Goal: Task Accomplishment & Management: Use online tool/utility

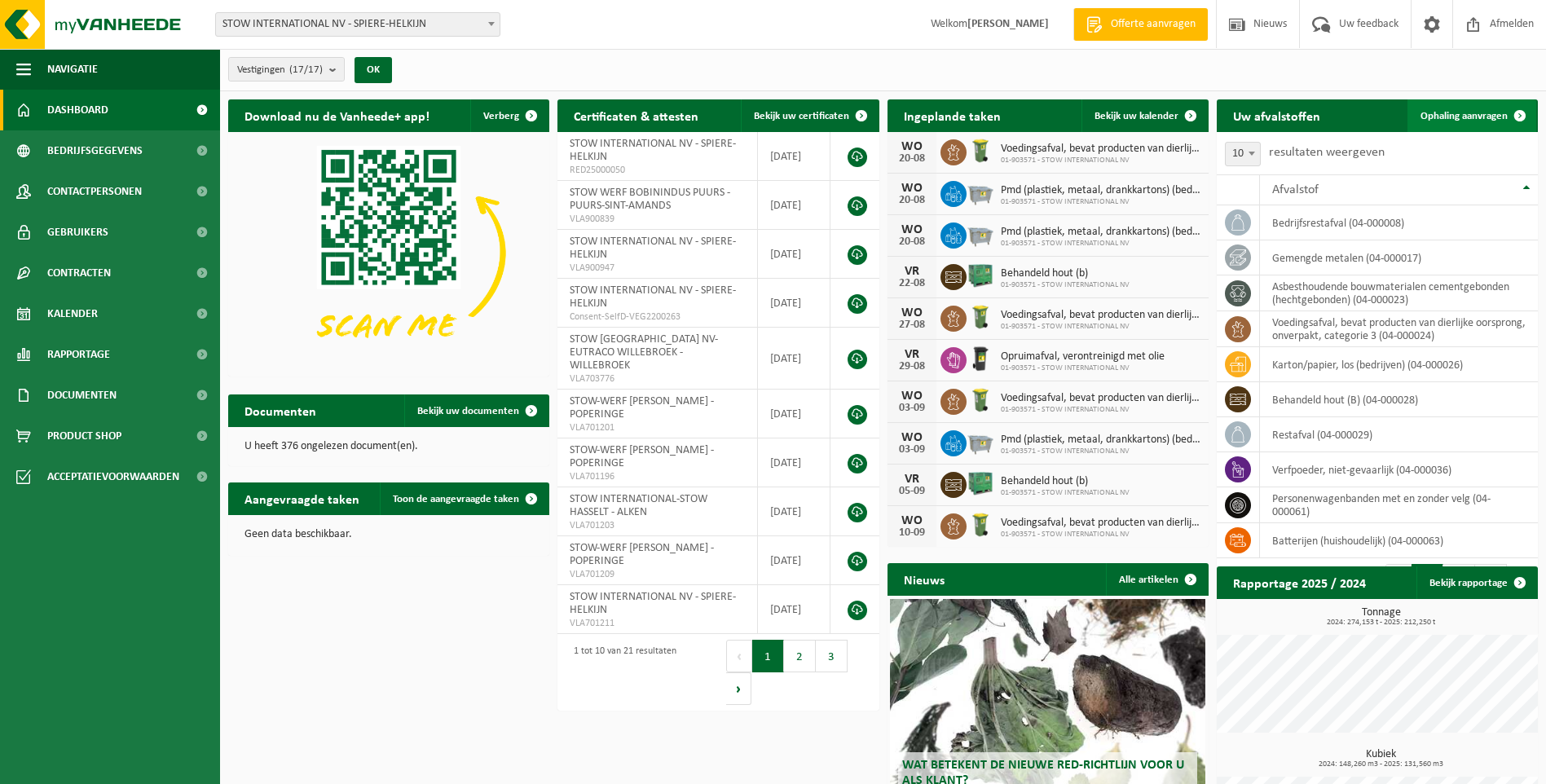
click at [1472, 115] on span "Ophaling aanvragen" at bounding box center [1464, 116] width 87 height 11
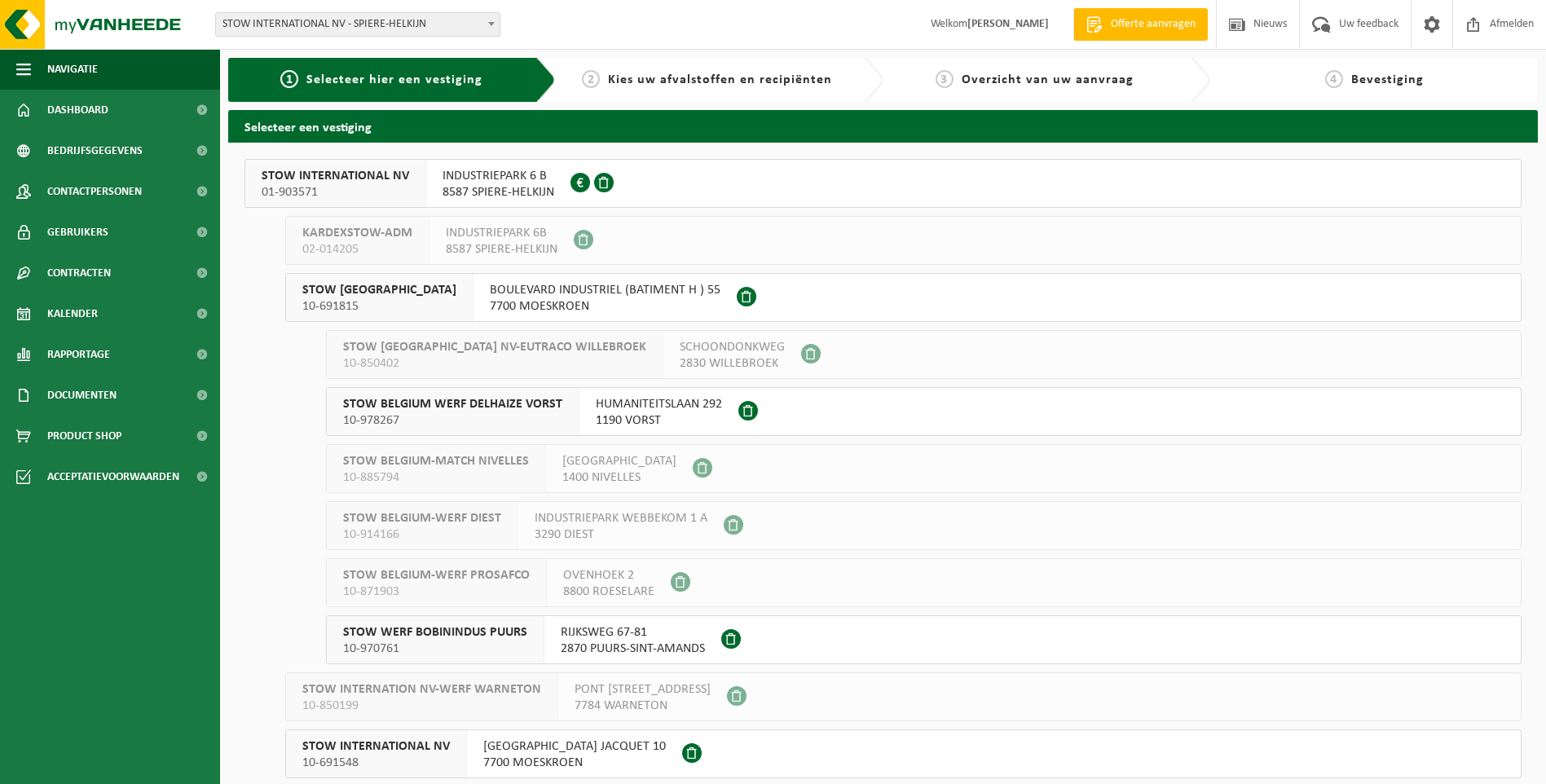
click at [301, 189] on span "01-903571" at bounding box center [335, 193] width 148 height 16
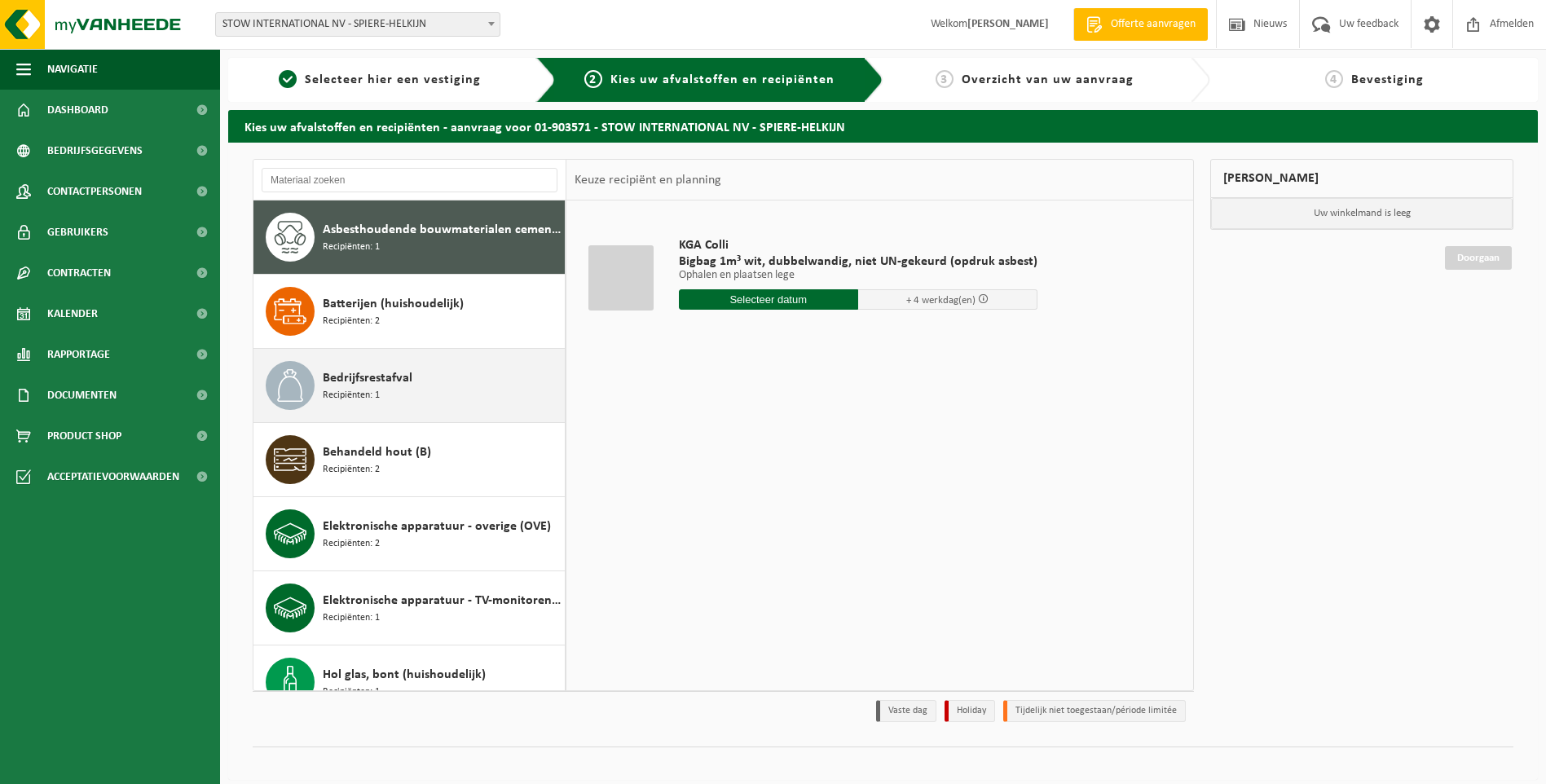
click at [366, 380] on span "Bedrijfsrestafval" at bounding box center [367, 378] width 90 height 20
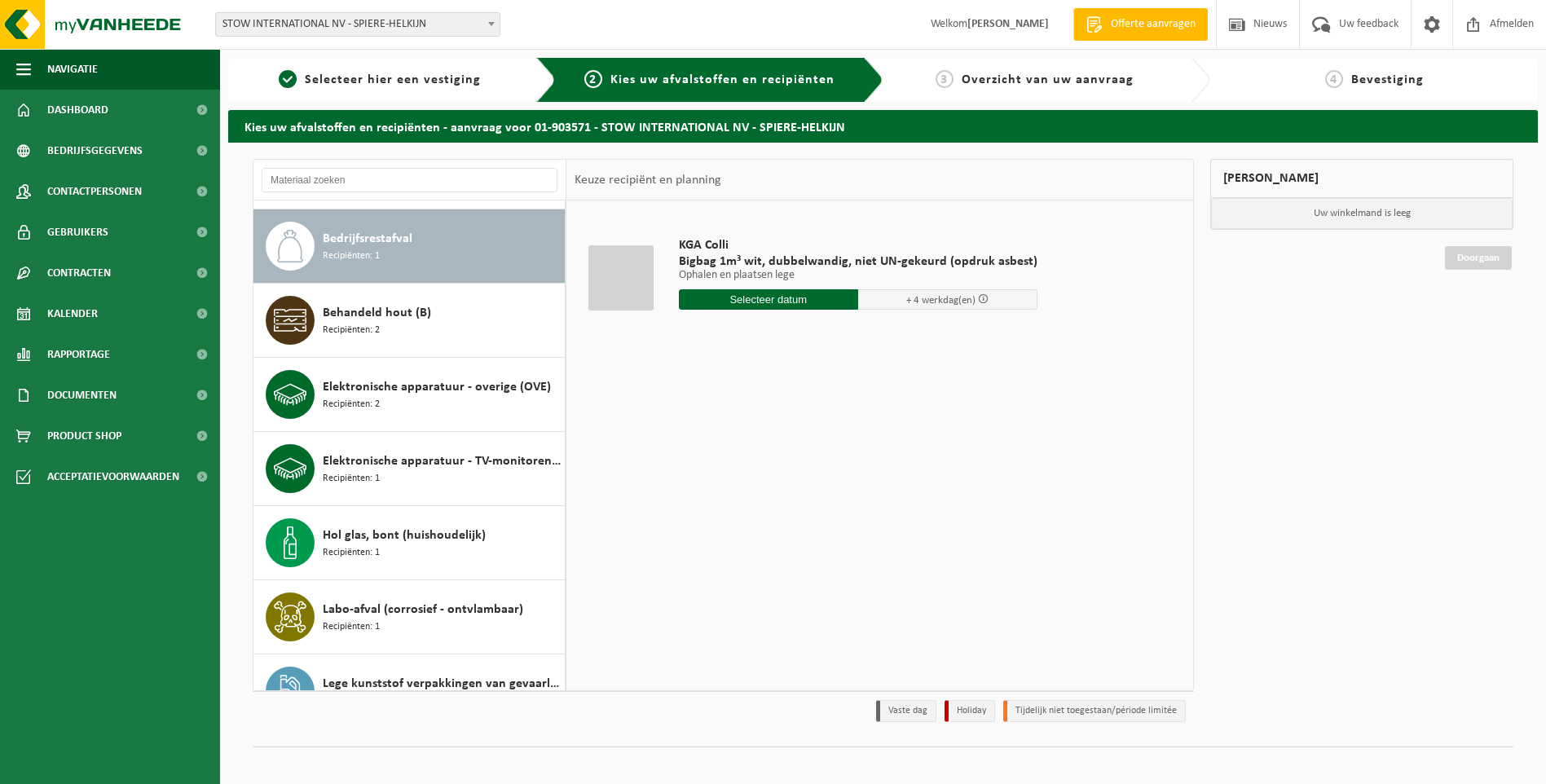
scroll to position [148, 0]
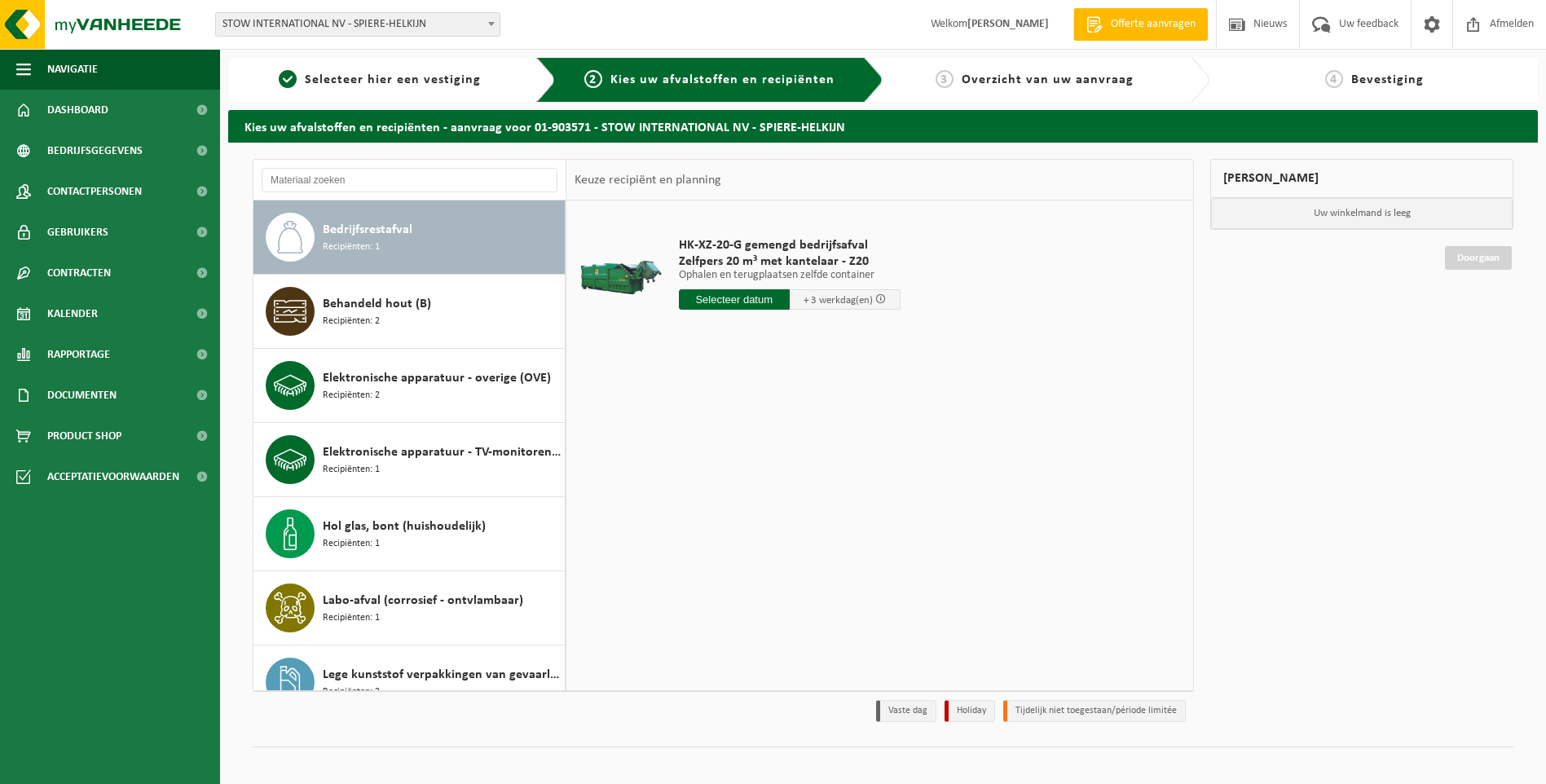
click at [729, 306] on input "text" at bounding box center [734, 299] width 111 height 21
click at [806, 477] on div "22" at bounding box center [808, 470] width 29 height 26
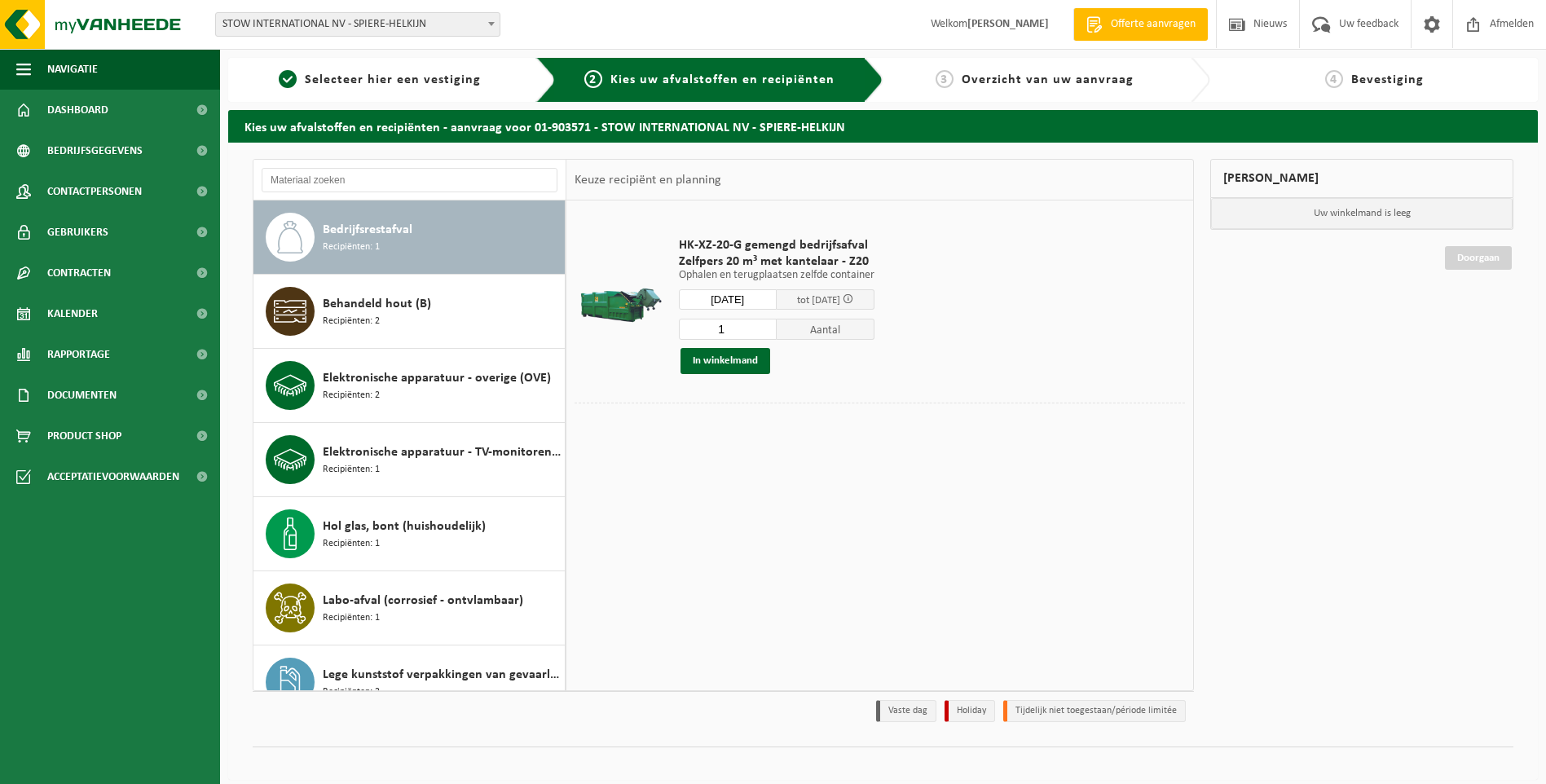
type input "Van 2025-08-22"
click at [736, 361] on button "In winkelmand" at bounding box center [725, 360] width 90 height 26
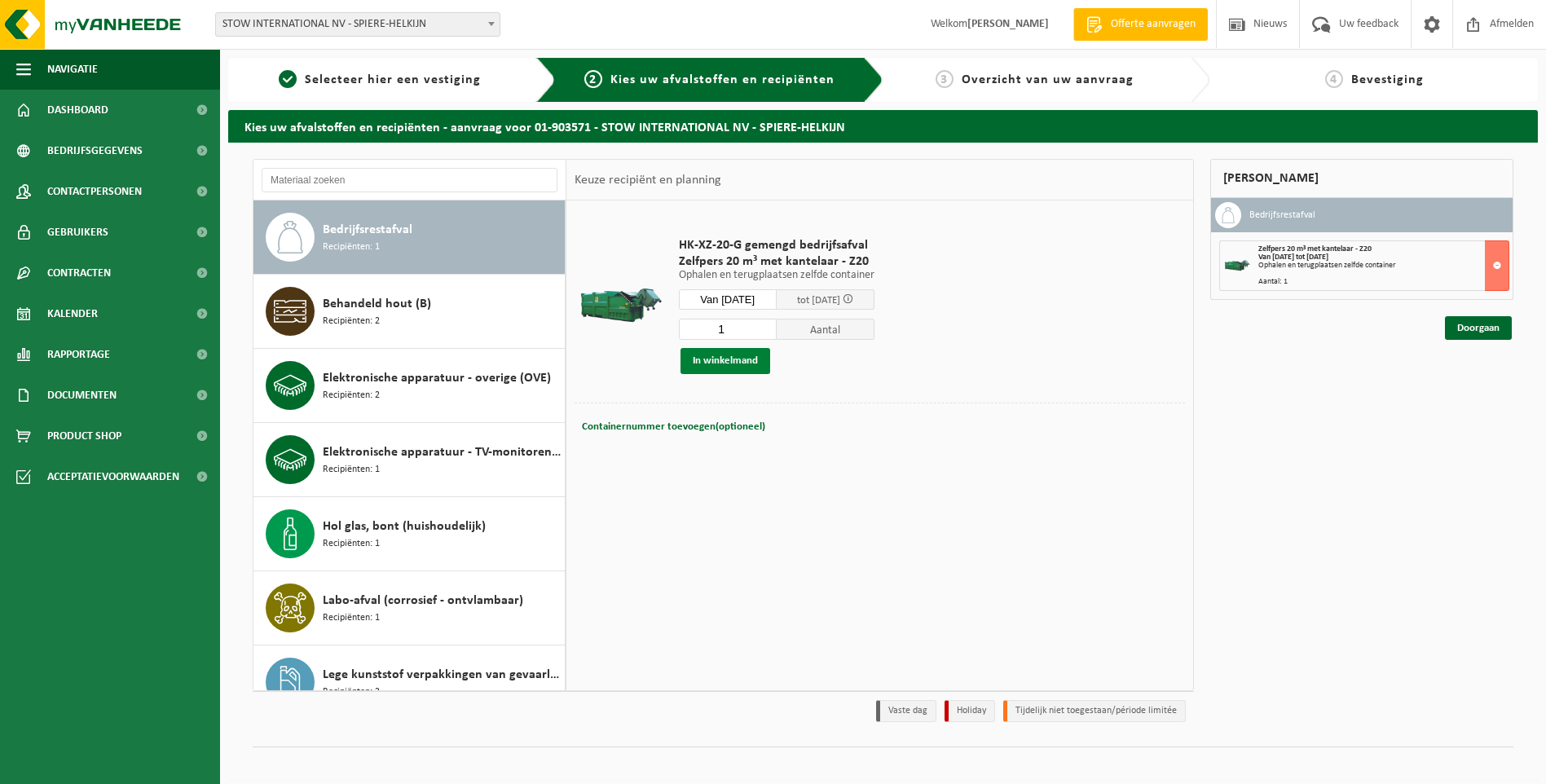
click at [729, 361] on button "In winkelmand" at bounding box center [725, 360] width 90 height 26
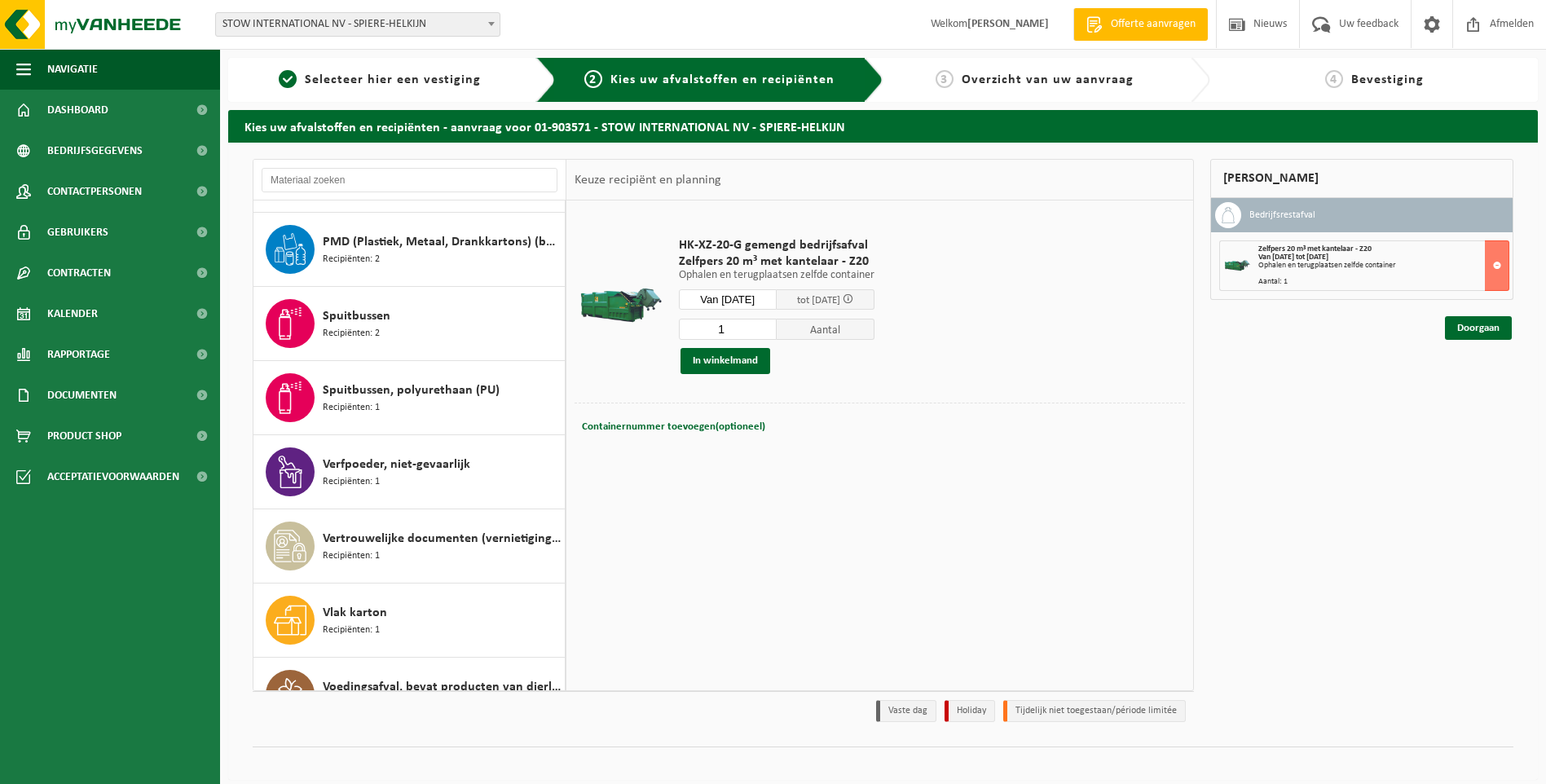
scroll to position [1141, 0]
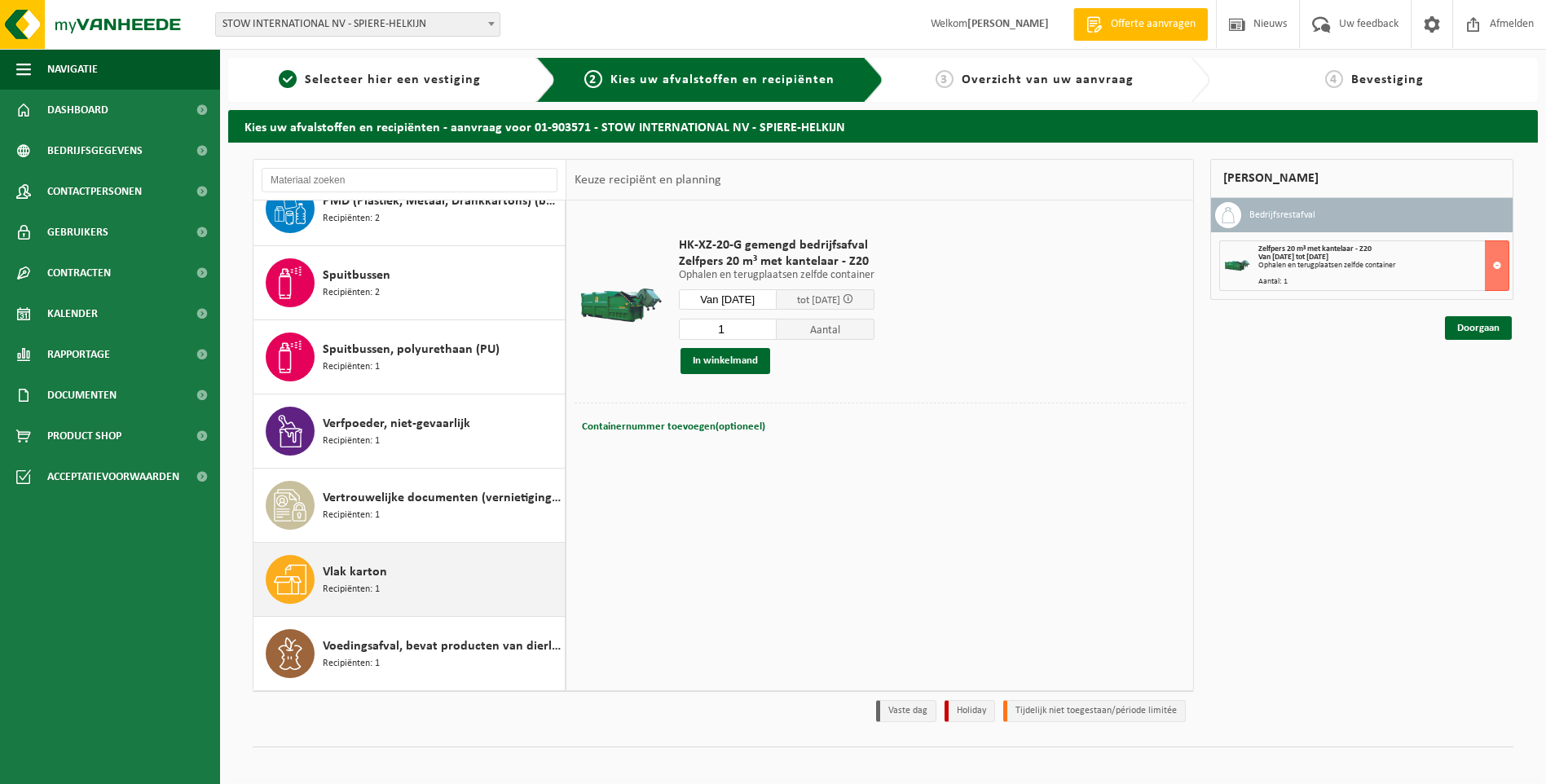
click at [363, 574] on span "Vlak karton" at bounding box center [355, 572] width 65 height 20
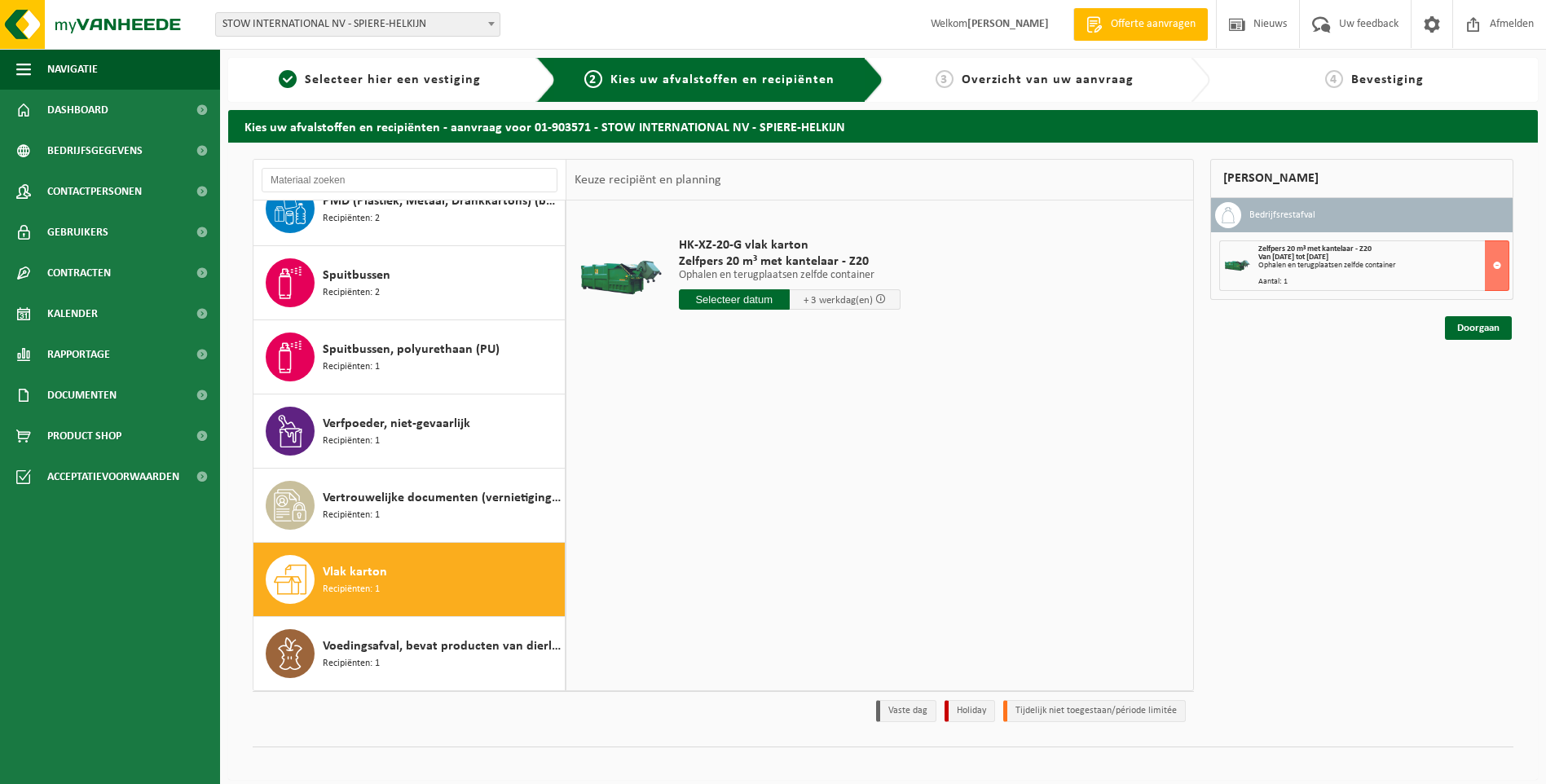
click at [734, 301] on input "text" at bounding box center [734, 299] width 111 height 21
click at [811, 478] on div "22" at bounding box center [808, 470] width 29 height 26
type input "Van 2025-08-22"
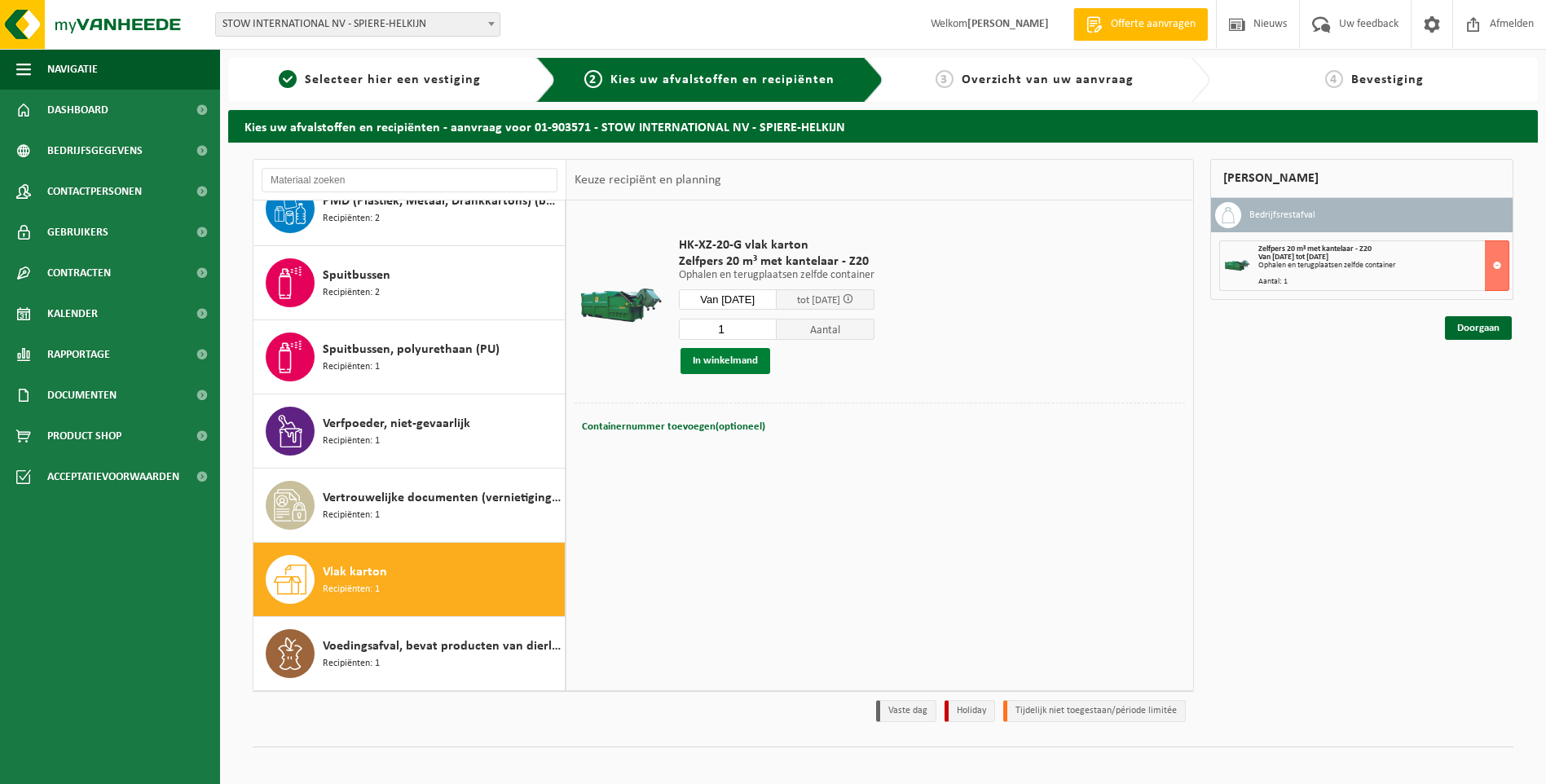
click at [717, 358] on button "In winkelmand" at bounding box center [725, 360] width 90 height 26
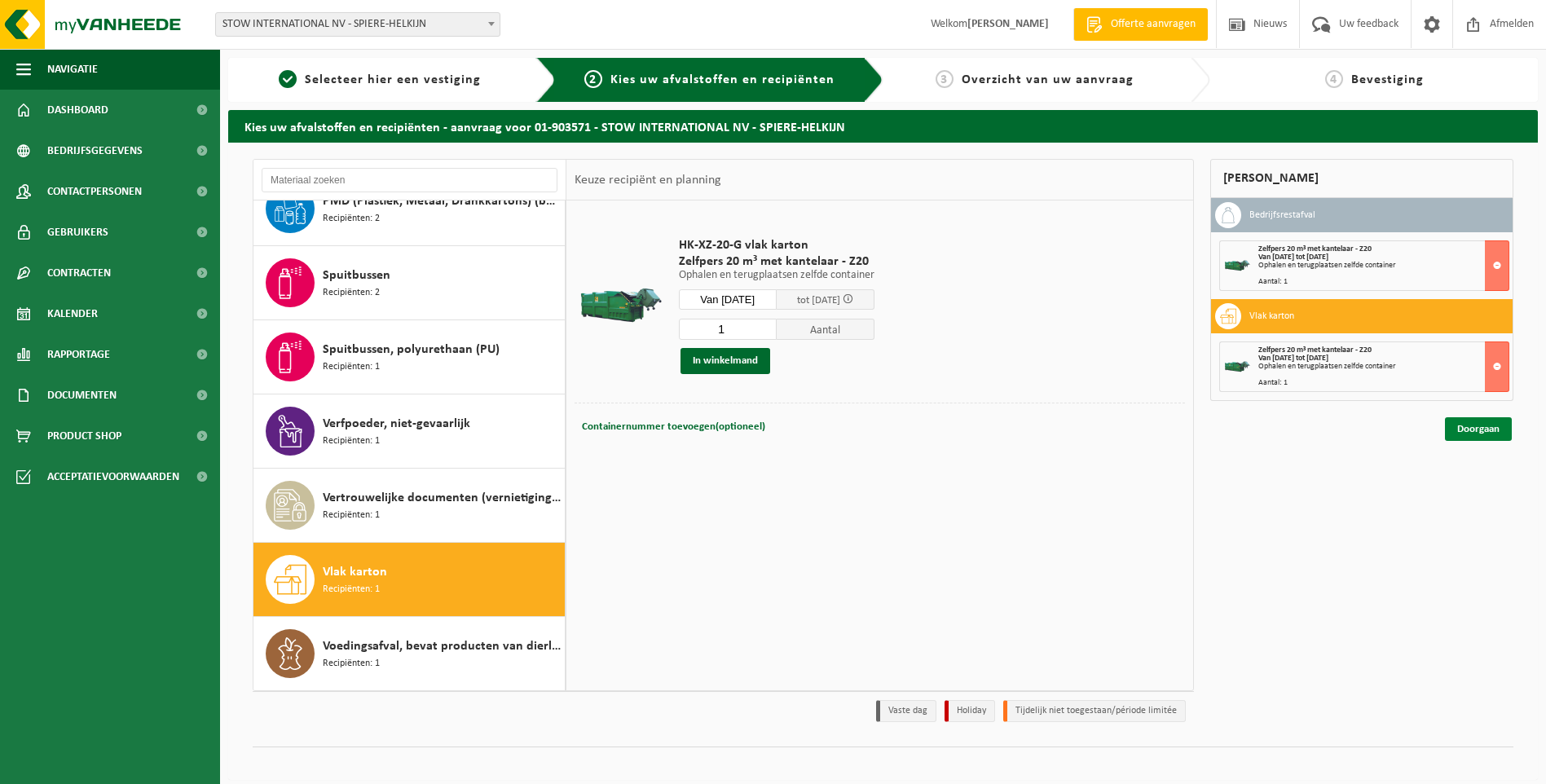
click at [1478, 428] on link "Doorgaan" at bounding box center [1478, 429] width 67 height 23
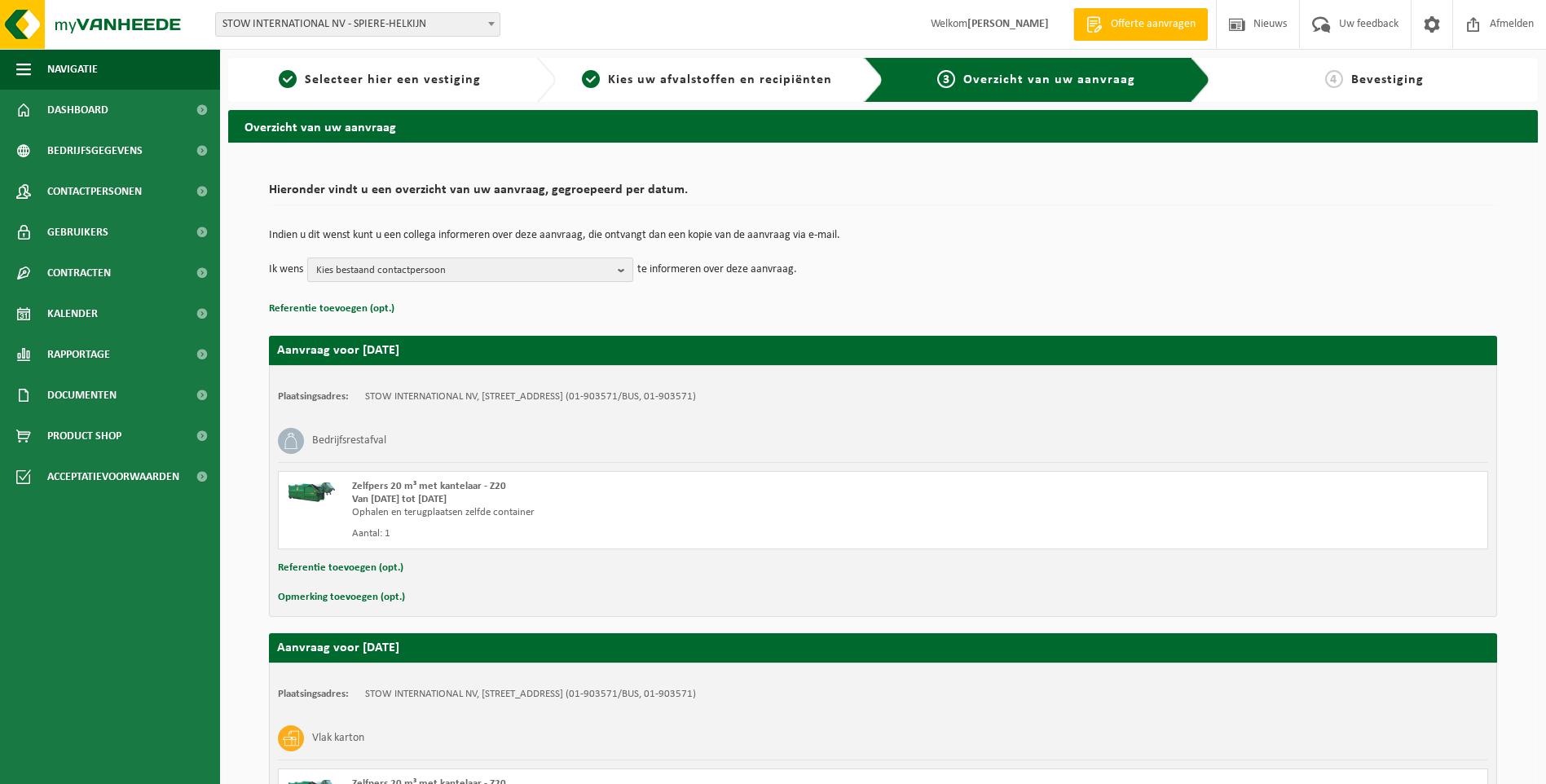
click at [627, 267] on b "button" at bounding box center [625, 269] width 14 height 22
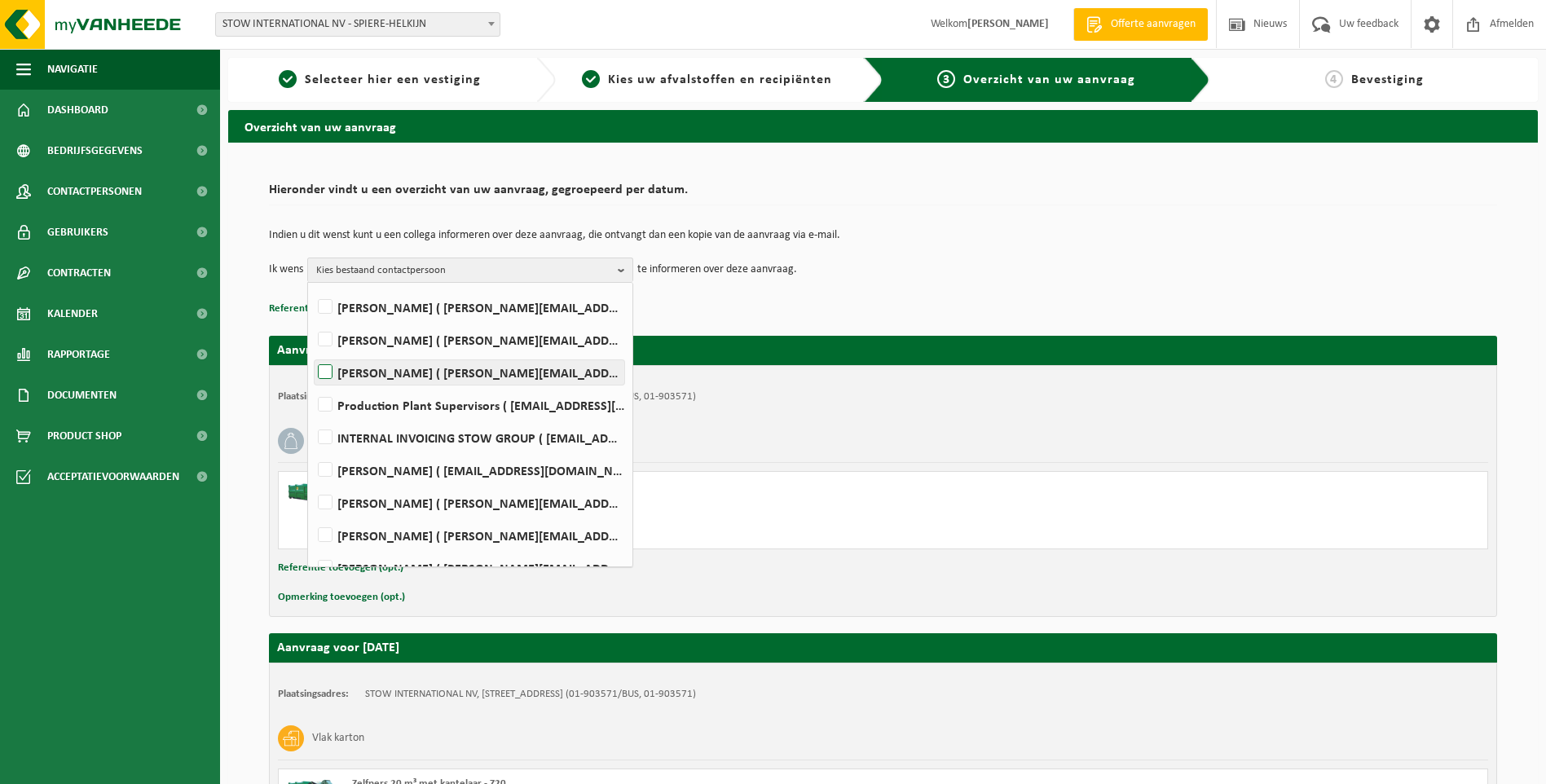
scroll to position [400, 0]
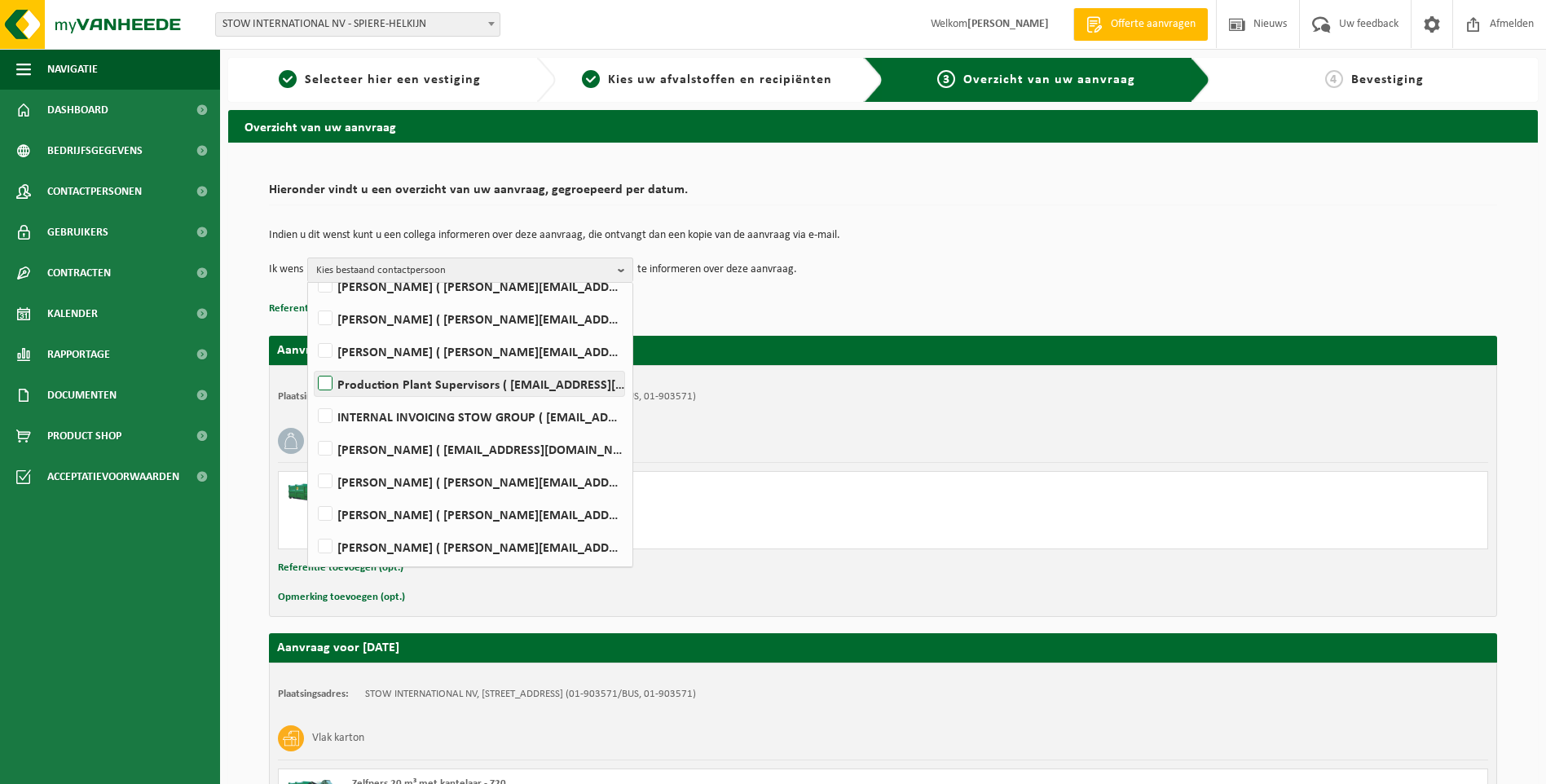
click at [327, 385] on label "Production Plant Supervisors ( plantsupervisors@stow-group.com )" at bounding box center [470, 383] width 310 height 24
click at [312, 364] on input "Production Plant Supervisors ( plantsupervisors@stow-group.com )" at bounding box center [311, 363] width 1 height 1
checkbox input "true"
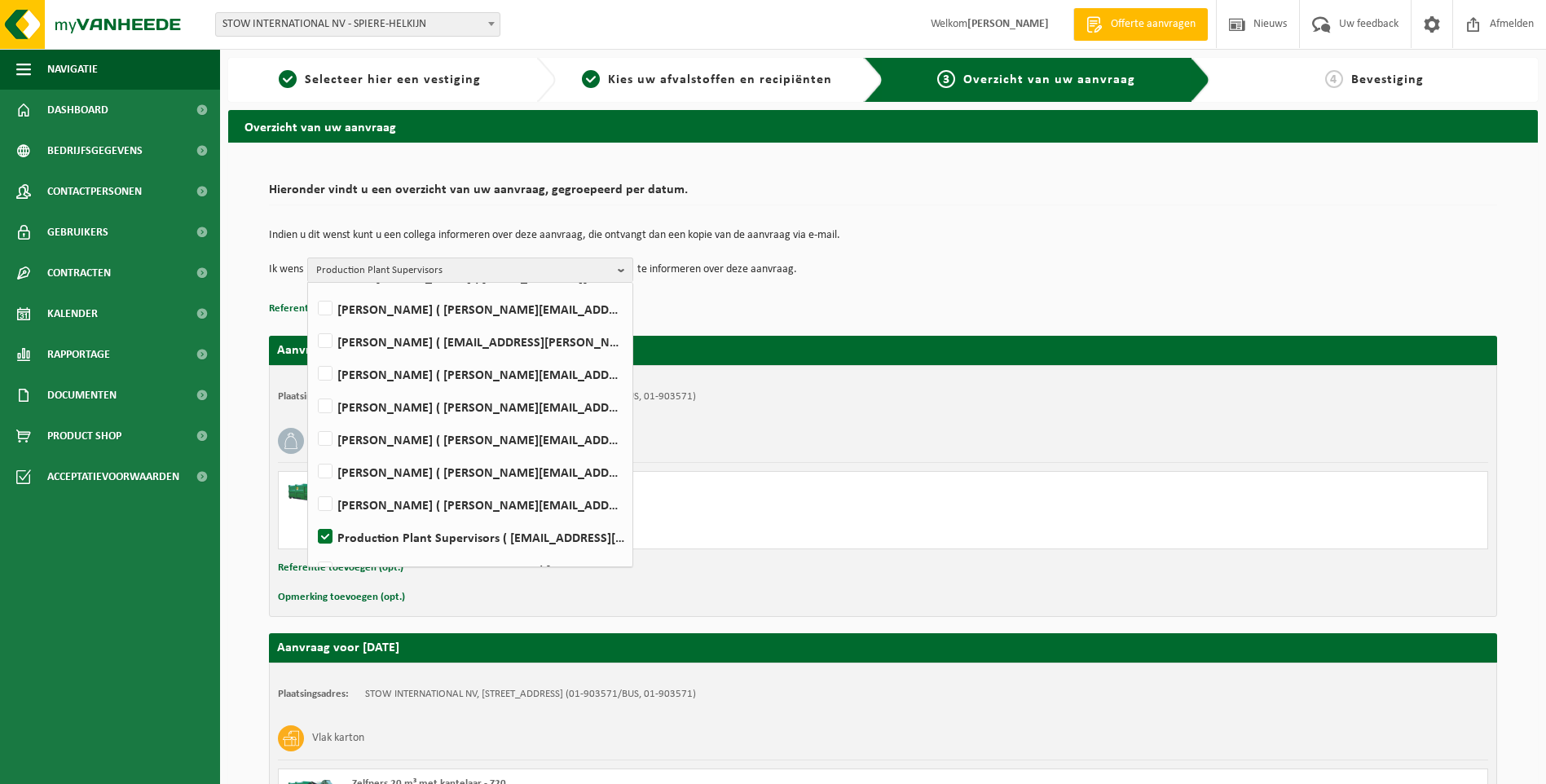
scroll to position [237, 0]
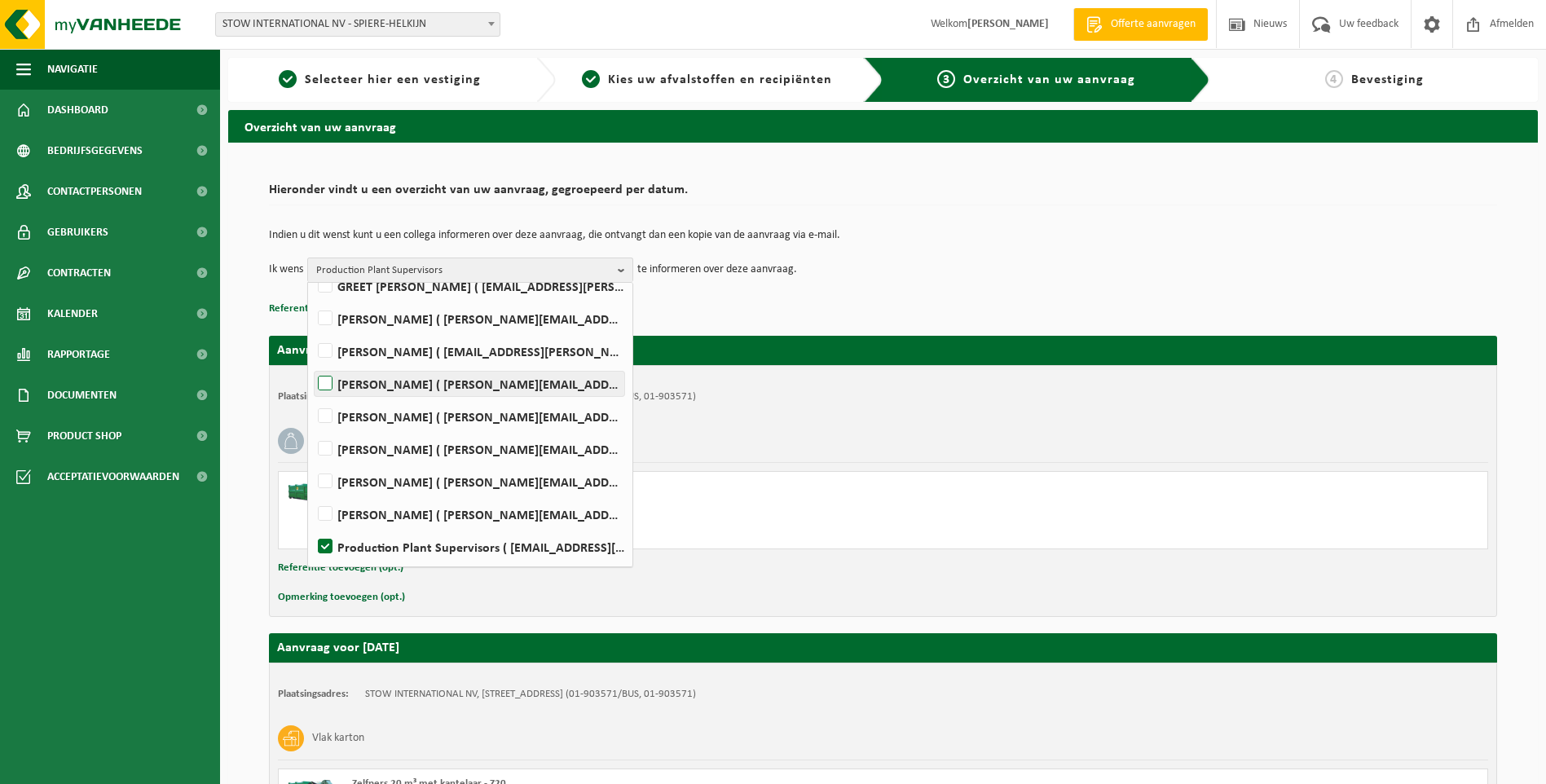
click at [329, 383] on label "Philippe Grabarczyk ( philippe.grabarczyk@stow-group.com )" at bounding box center [470, 383] width 310 height 24
click at [312, 364] on input "Philippe Grabarczyk ( philippe.grabarczyk@stow-group.com )" at bounding box center [311, 363] width 1 height 1
checkbox input "true"
click at [1038, 245] on td "Indien u dit wenst kunt u een collega informeren over deze aanvraag, die ontvan…" at bounding box center [883, 243] width 1228 height 28
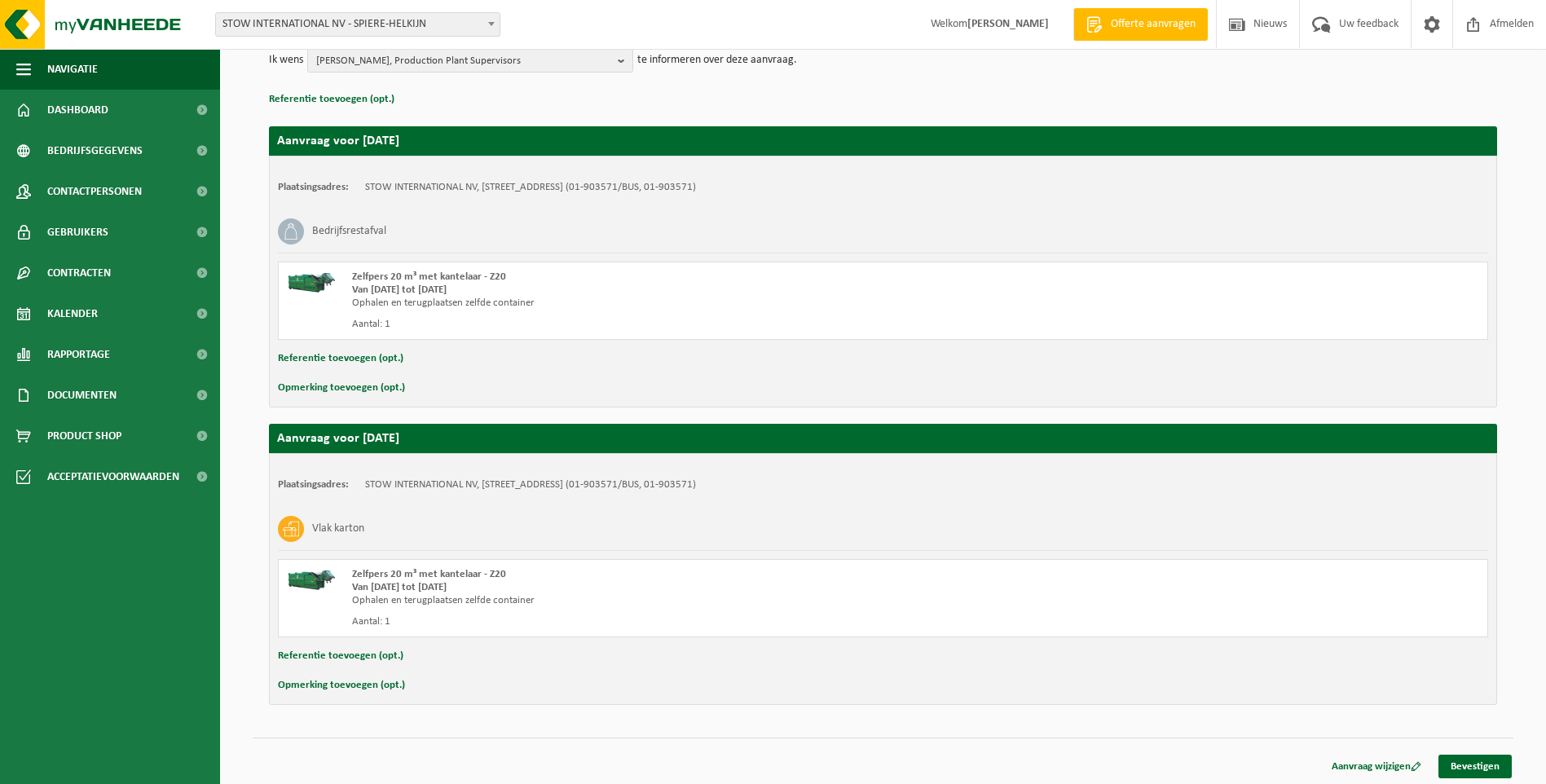
scroll to position [212, 0]
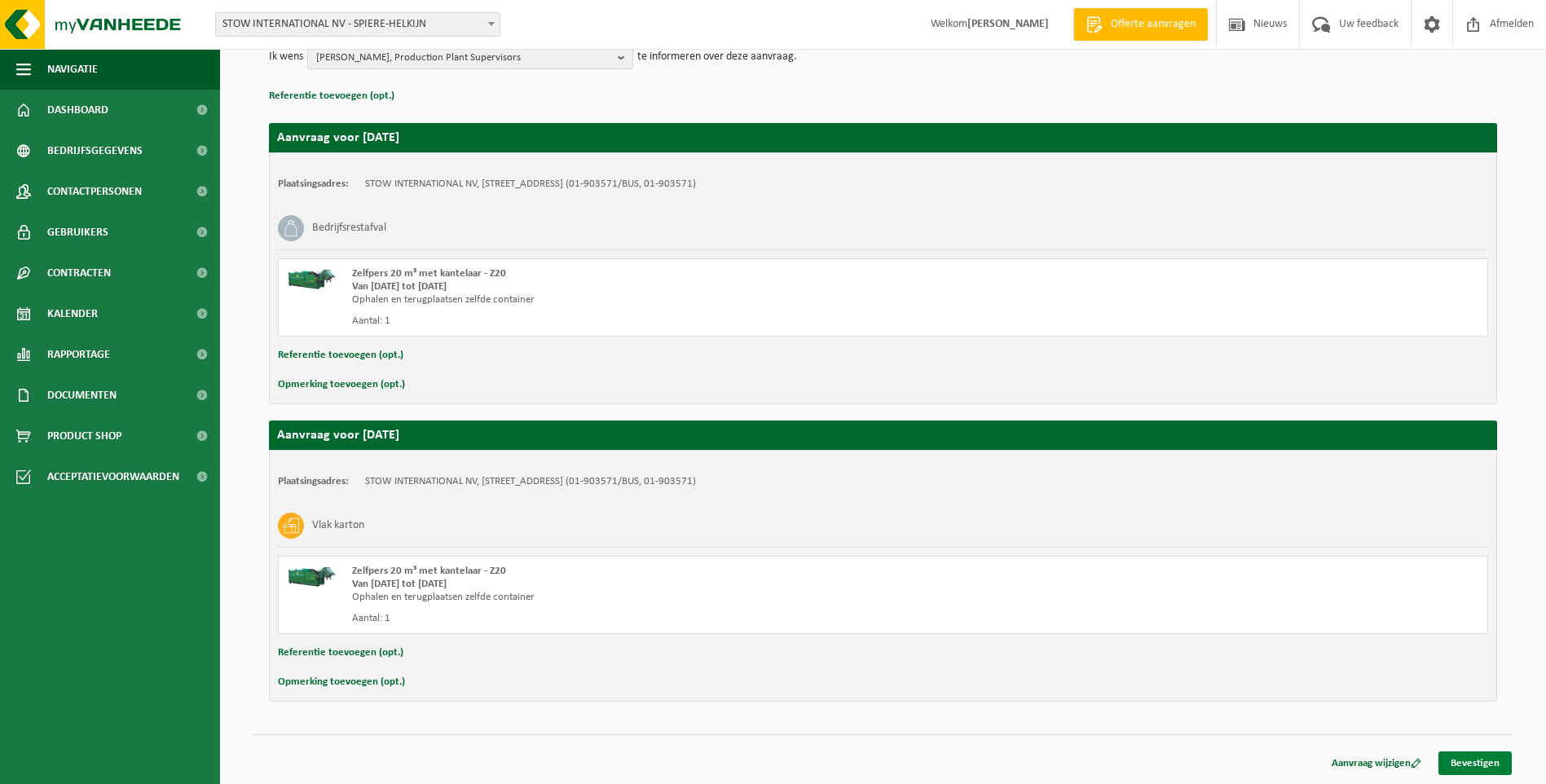
click at [1485, 760] on link "Bevestigen" at bounding box center [1475, 762] width 73 height 23
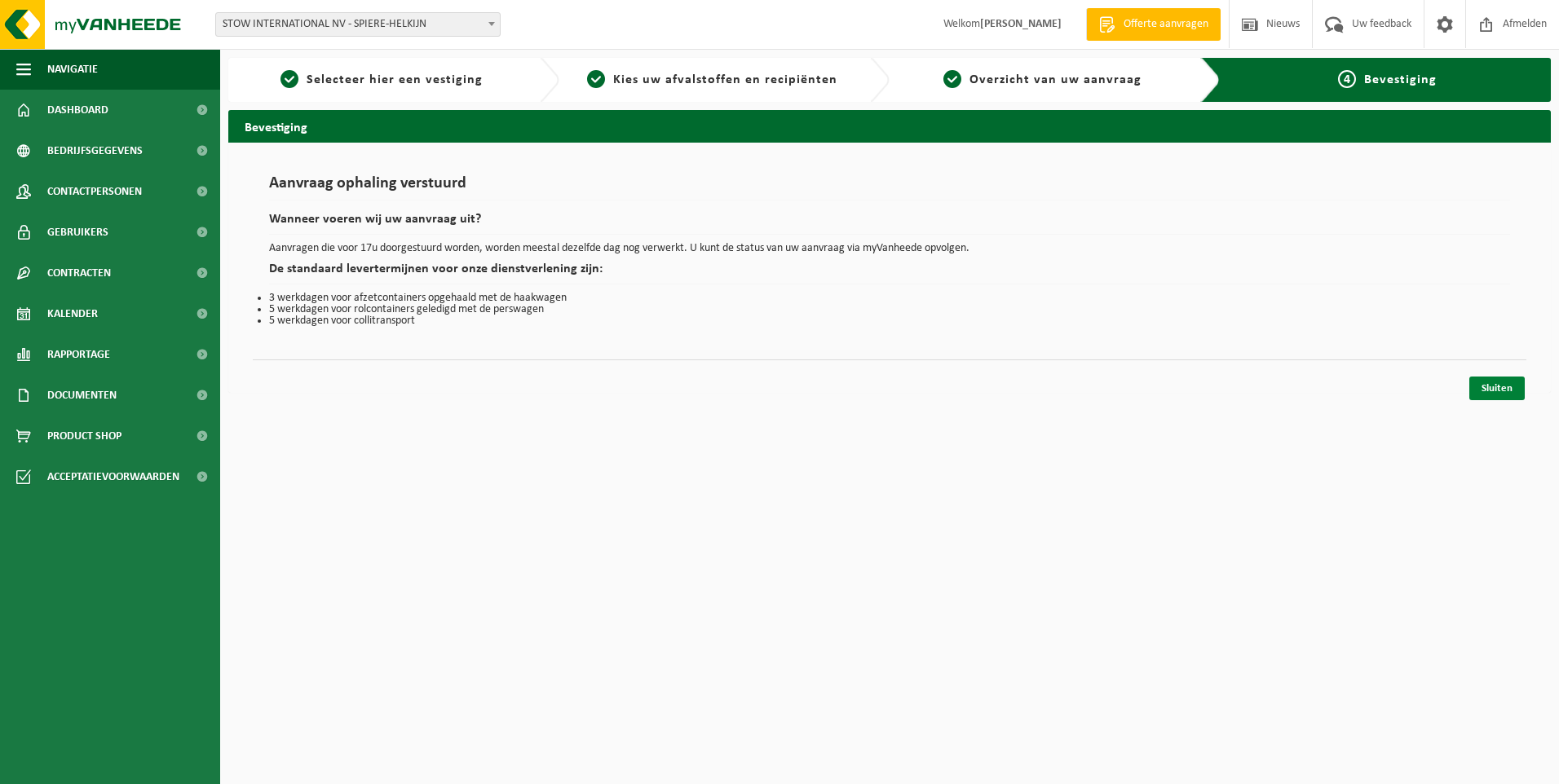
click at [1499, 389] on link "Sluiten" at bounding box center [1497, 388] width 56 height 23
